Goal: Task Accomplishment & Management: Use online tool/utility

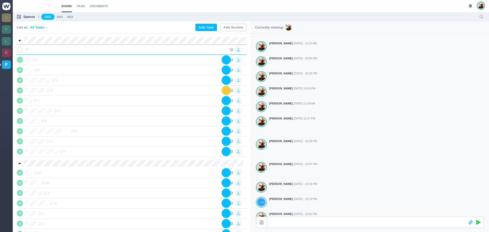
scroll to position [0, 0]
click at [80, 54] on div "Fly Digital" at bounding box center [132, 50] width 230 height 10
click at [77, 51] on div at bounding box center [134, 50] width 186 height 6
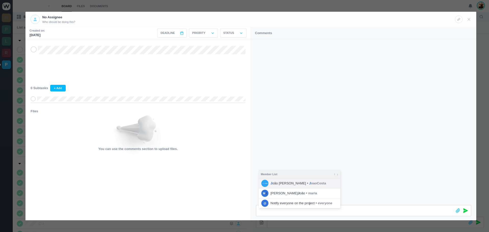
click at [309, 185] on span "J oaoCosta" at bounding box center [317, 183] width 17 height 5
click at [464, 208] on span at bounding box center [465, 210] width 5 height 11
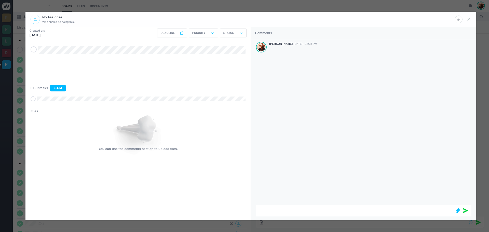
click at [468, 20] on use at bounding box center [469, 19] width 2 height 2
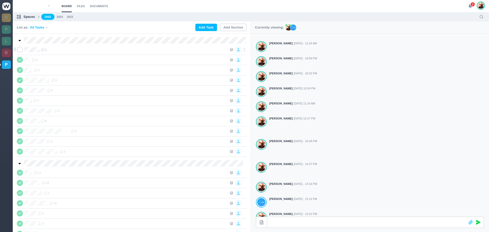
click at [78, 50] on div "1" at bounding box center [134, 50] width 186 height 6
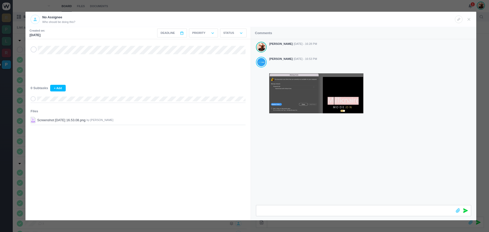
click at [345, 160] on div "[PERSON_NAME] [DATE] - 16:28 PM [PERSON_NAME] [DATE] - 16:53 PM" at bounding box center [363, 122] width 225 height 166
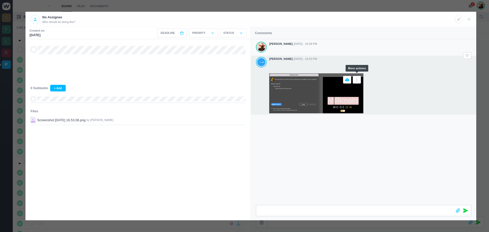
click at [357, 79] on icon at bounding box center [356, 79] width 5 height 5
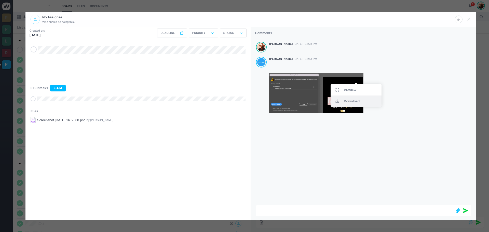
click at [348, 102] on span "Download" at bounding box center [352, 101] width 16 height 3
click at [468, 21] on icon at bounding box center [469, 19] width 5 height 5
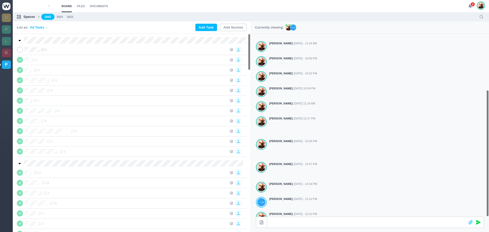
click at [470, 5] on span "1" at bounding box center [472, 4] width 5 height 5
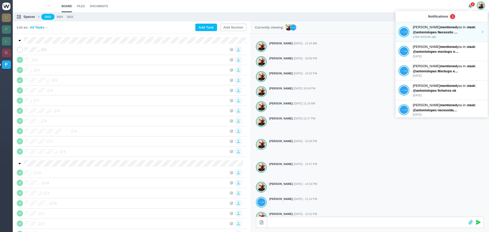
click at [429, 30] on span "@antoniolopes Necessito do tipo de letra utilizado" at bounding box center [452, 32] width 79 height 4
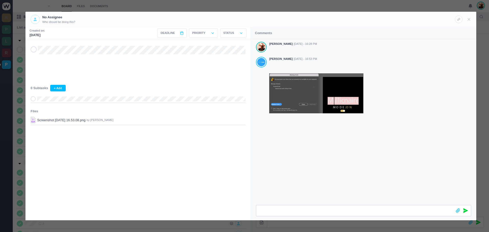
click at [468, 20] on icon at bounding box center [469, 19] width 5 height 5
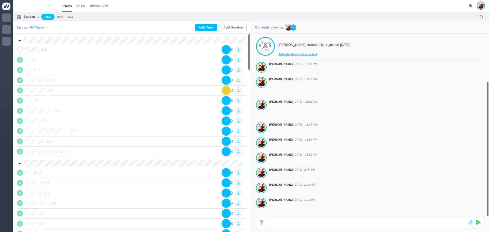
scroll to position [81, 0]
